Goal: Information Seeking & Learning: Learn about a topic

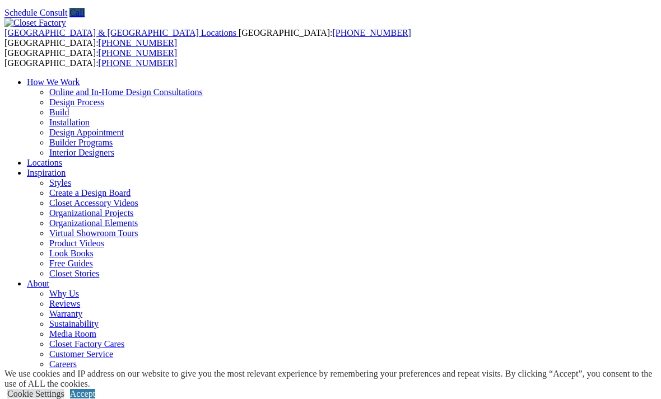
scroll to position [36, 0]
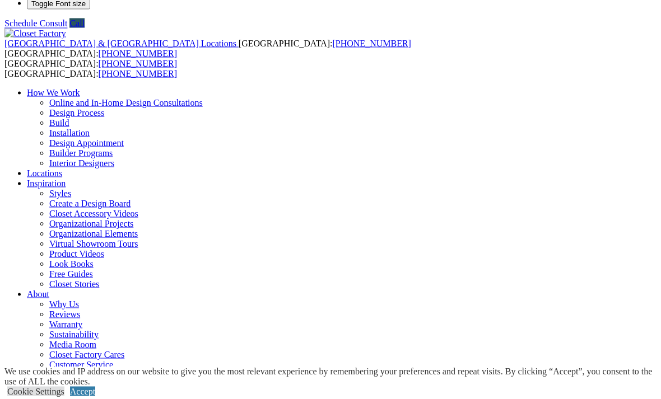
scroll to position [24, 0]
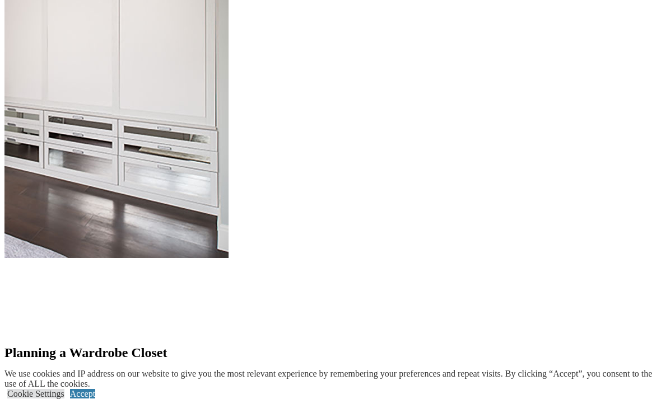
scroll to position [1205, 0]
